Goal: Task Accomplishment & Management: Use online tool/utility

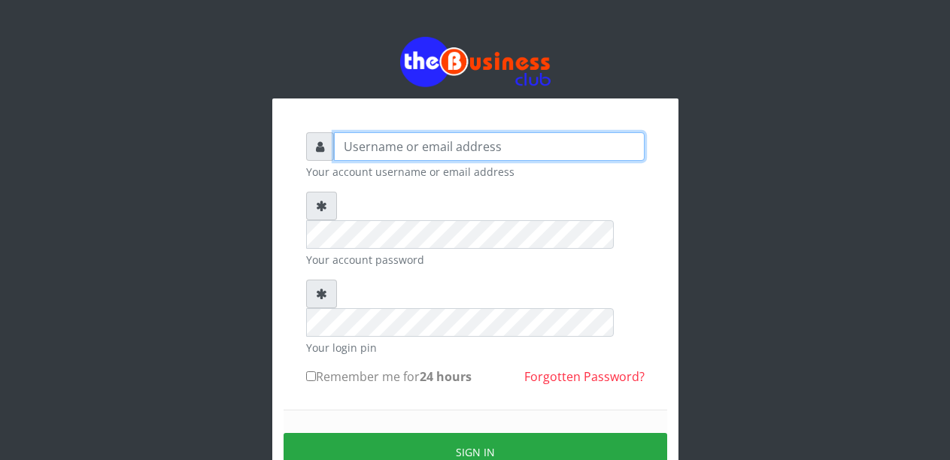
click at [377, 148] on input "text" at bounding box center [489, 146] width 311 height 29
type input "Malamsidi3030"
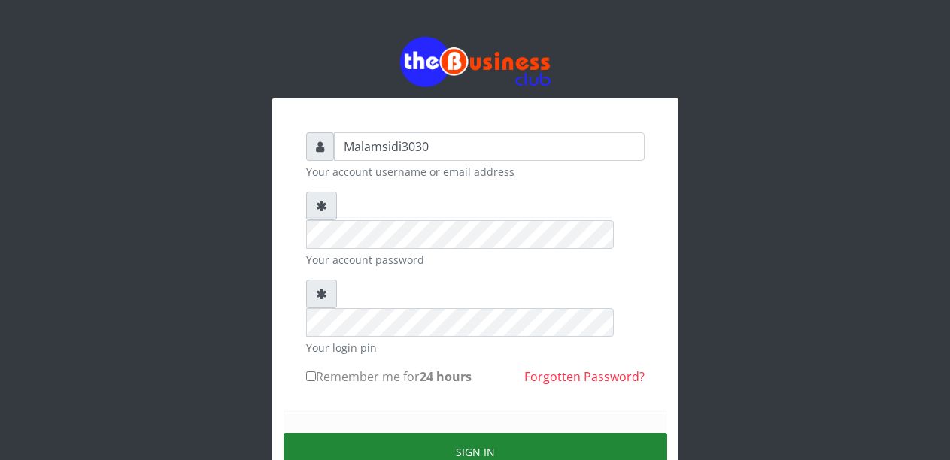
click at [426, 433] on button "Sign in" at bounding box center [476, 452] width 384 height 38
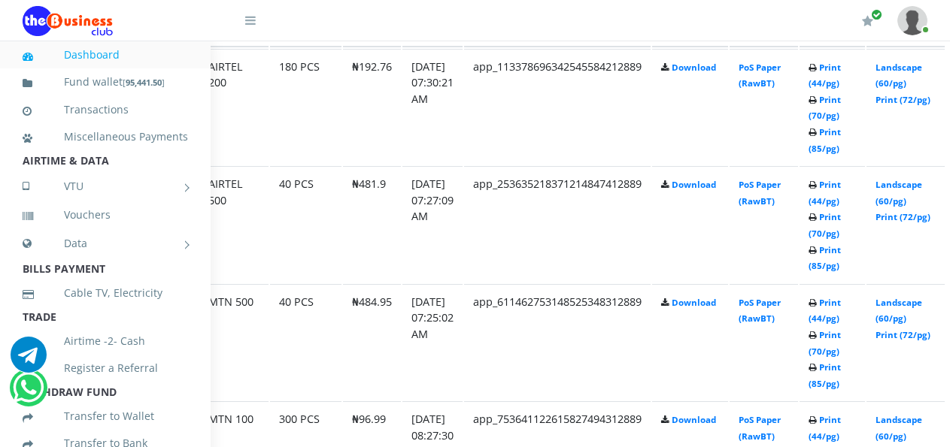
scroll to position [902, 106]
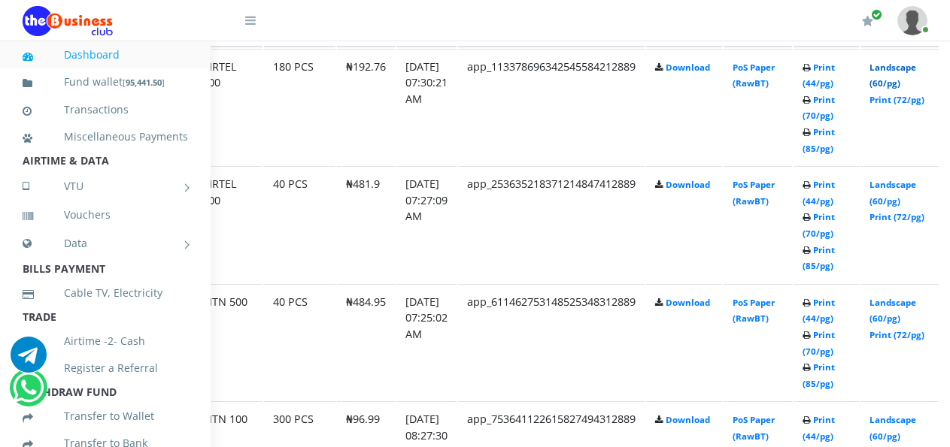
click at [901, 73] on link "Landscape (60/pg)" at bounding box center [892, 76] width 47 height 28
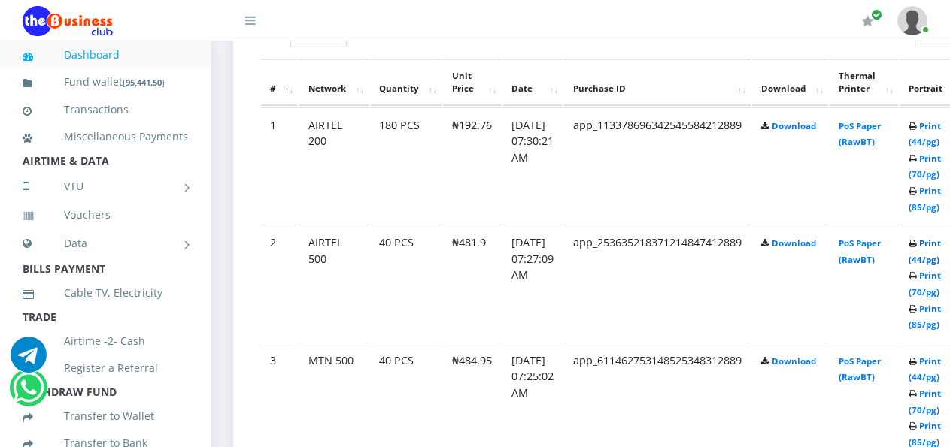
click at [936, 248] on link "Print (44/pg)" at bounding box center [924, 252] width 32 height 28
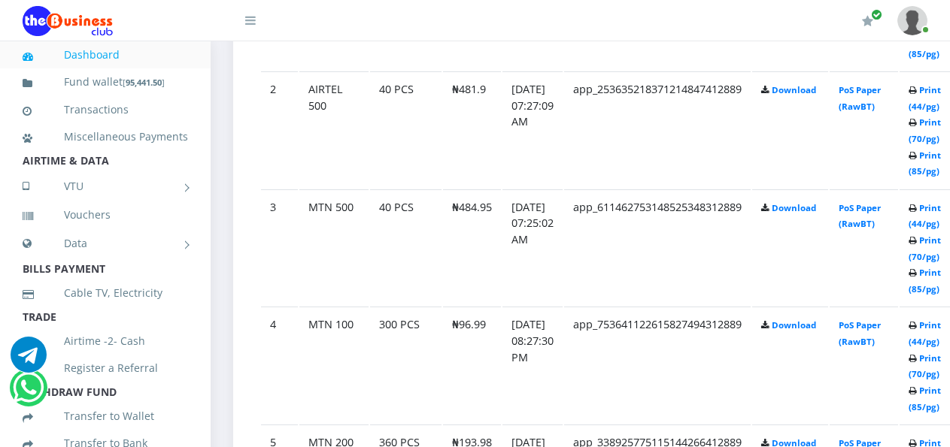
scroll to position [1048, 0]
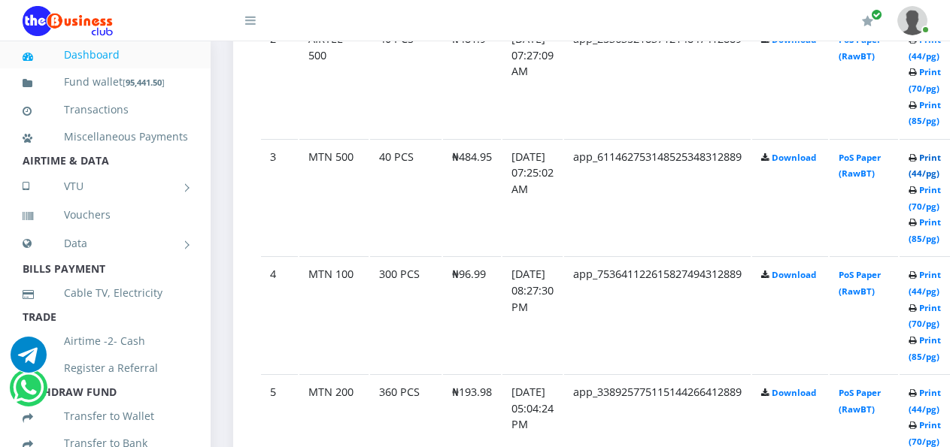
click at [936, 161] on link "Print (44/pg)" at bounding box center [924, 166] width 32 height 28
